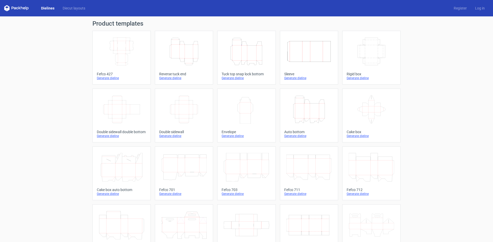
click at [306, 112] on icon "Height Depth Width" at bounding box center [308, 109] width 45 height 29
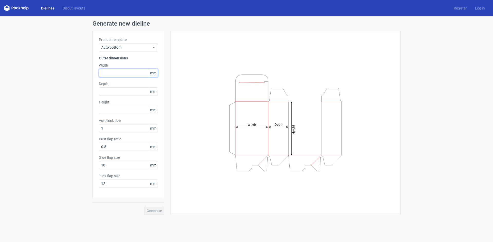
click at [111, 73] on input "text" at bounding box center [128, 73] width 59 height 8
type input "200"
click at [121, 90] on input "text" at bounding box center [128, 91] width 59 height 8
type input "85"
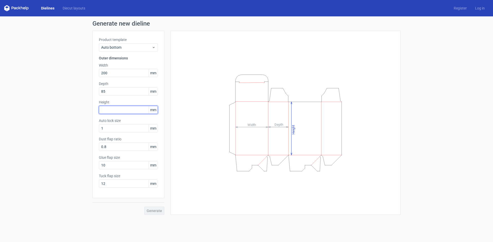
click at [113, 111] on input "text" at bounding box center [128, 110] width 59 height 8
type input "50"
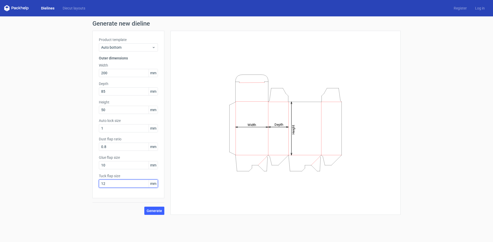
click at [110, 182] on input "12" at bounding box center [128, 184] width 59 height 8
drag, startPoint x: 111, startPoint y: 129, endPoint x: 98, endPoint y: 154, distance: 27.5
click at [37, 127] on div "Generate new dieline Product template Auto bottom Outer dimensions Width 200 mm…" at bounding box center [246, 117] width 493 height 203
drag, startPoint x: 108, startPoint y: 165, endPoint x: 63, endPoint y: 153, distance: 46.6
click at [67, 162] on div "Generate new dieline Product template Auto bottom Outer dimensions Width 200 mm…" at bounding box center [246, 117] width 493 height 203
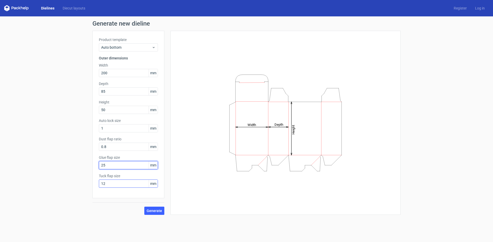
type input "25"
click at [28, 184] on div "Generate new dieline Product template Auto bottom Outer dimensions Width 200 mm…" at bounding box center [246, 117] width 493 height 203
type input "25"
click at [60, 177] on div "Generate new dieline Product template Auto bottom Outer dimensions Width 200 mm…" at bounding box center [246, 117] width 493 height 203
drag, startPoint x: 114, startPoint y: 148, endPoint x: 1, endPoint y: 143, distance: 113.2
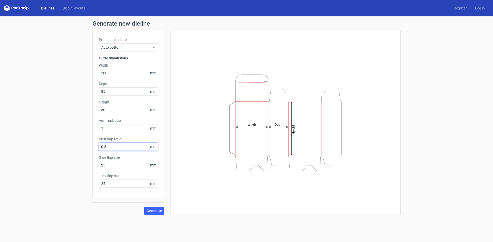
click at [0, 143] on div "Generate new dieline Product template Auto bottom Outer dimensions Width 200 mm…" at bounding box center [246, 117] width 493 height 203
type input "51"
click at [144, 207] on button "Generate" at bounding box center [154, 211] width 20 height 8
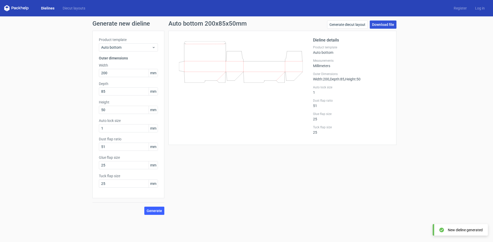
drag, startPoint x: 380, startPoint y: 24, endPoint x: 377, endPoint y: 25, distance: 3.2
click at [380, 24] on link "Download file" at bounding box center [382, 25] width 27 height 8
